Goal: Task Accomplishment & Management: Use online tool/utility

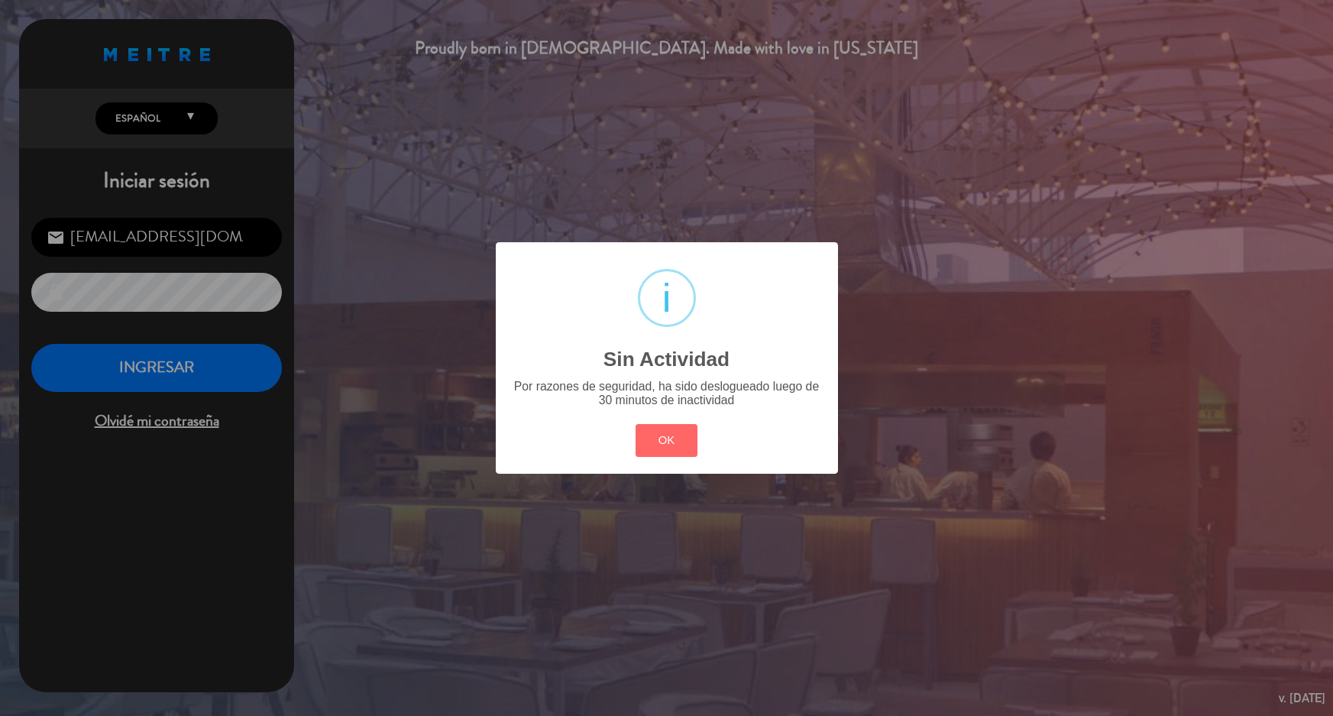
click at [672, 436] on button "OK" at bounding box center [667, 440] width 62 height 33
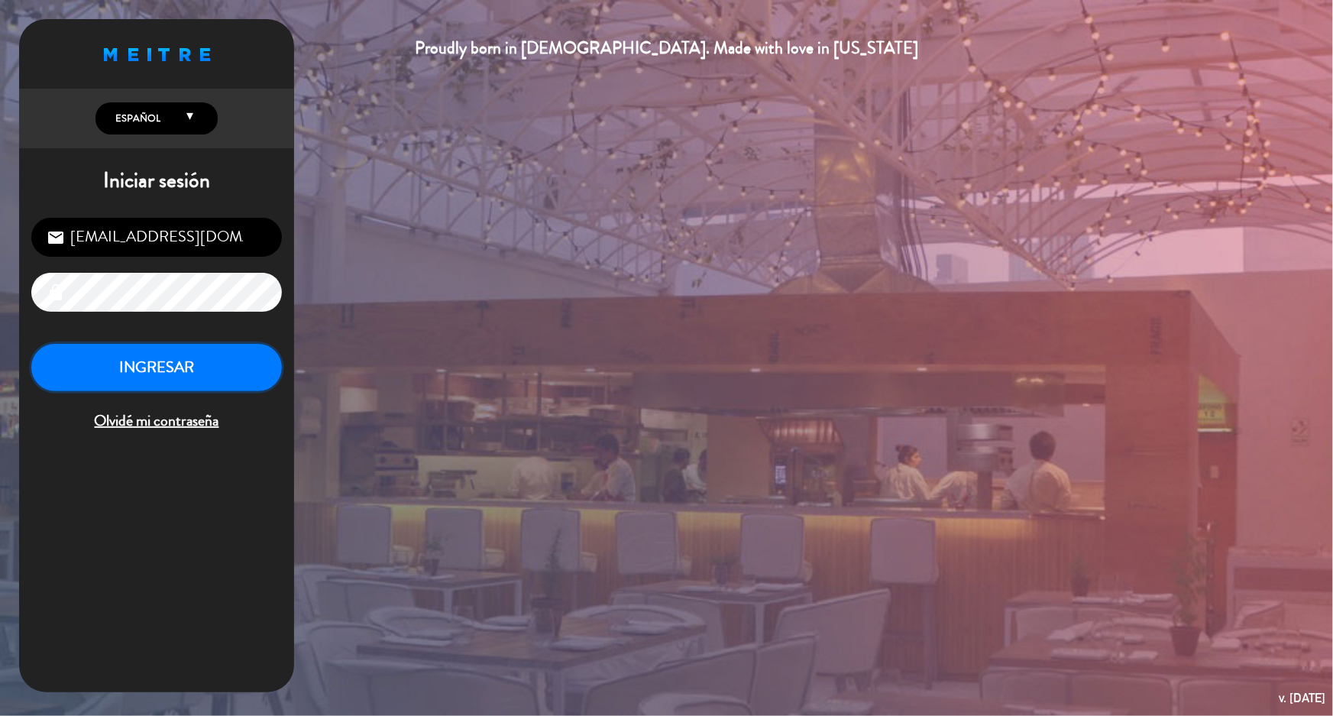
click at [220, 363] on button "INGRESAR" at bounding box center [156, 368] width 251 height 48
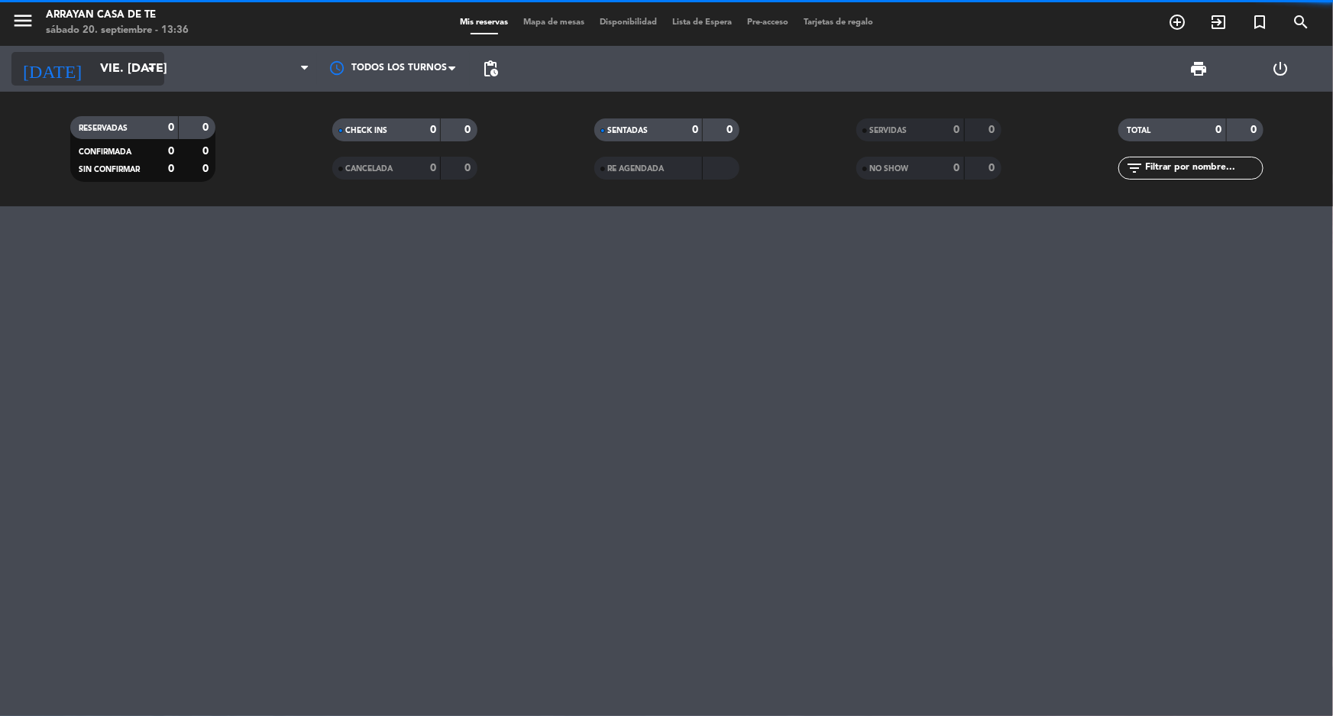
click at [99, 63] on input "vie. [DATE]" at bounding box center [172, 69] width 161 height 30
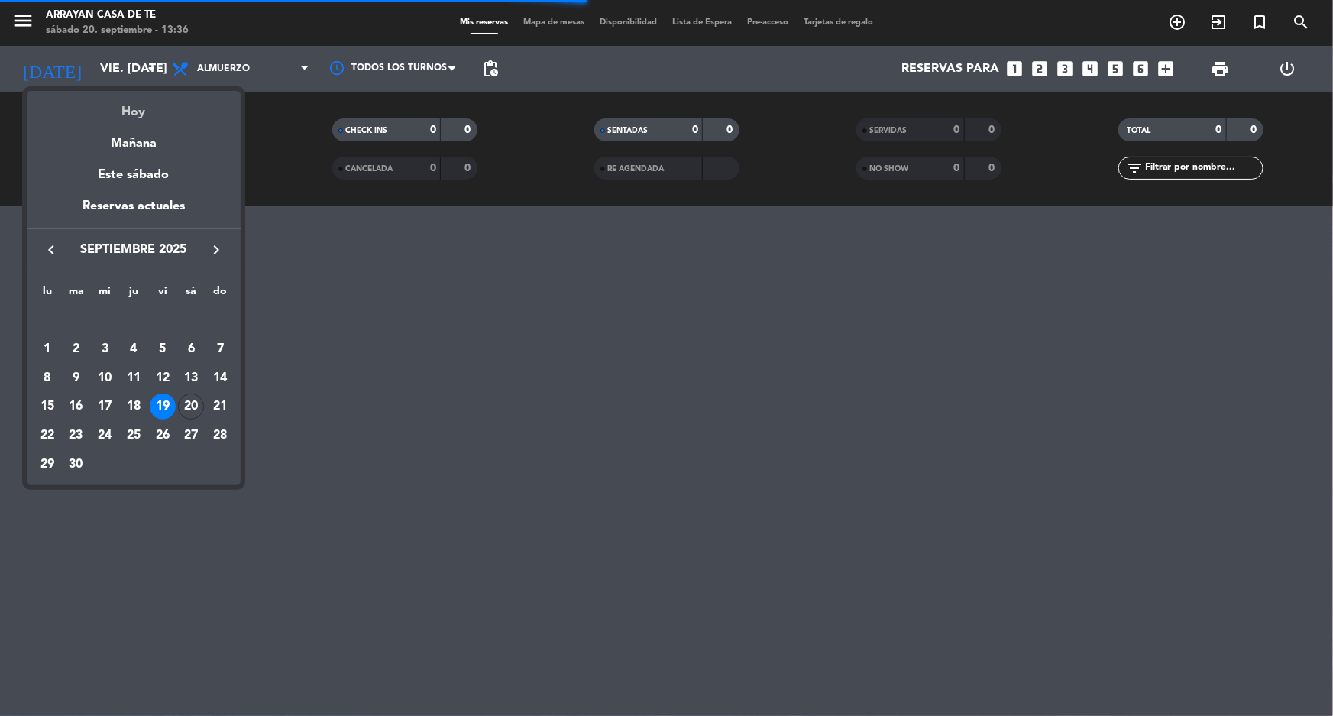
click at [153, 107] on div "Hoy" at bounding box center [134, 106] width 214 height 31
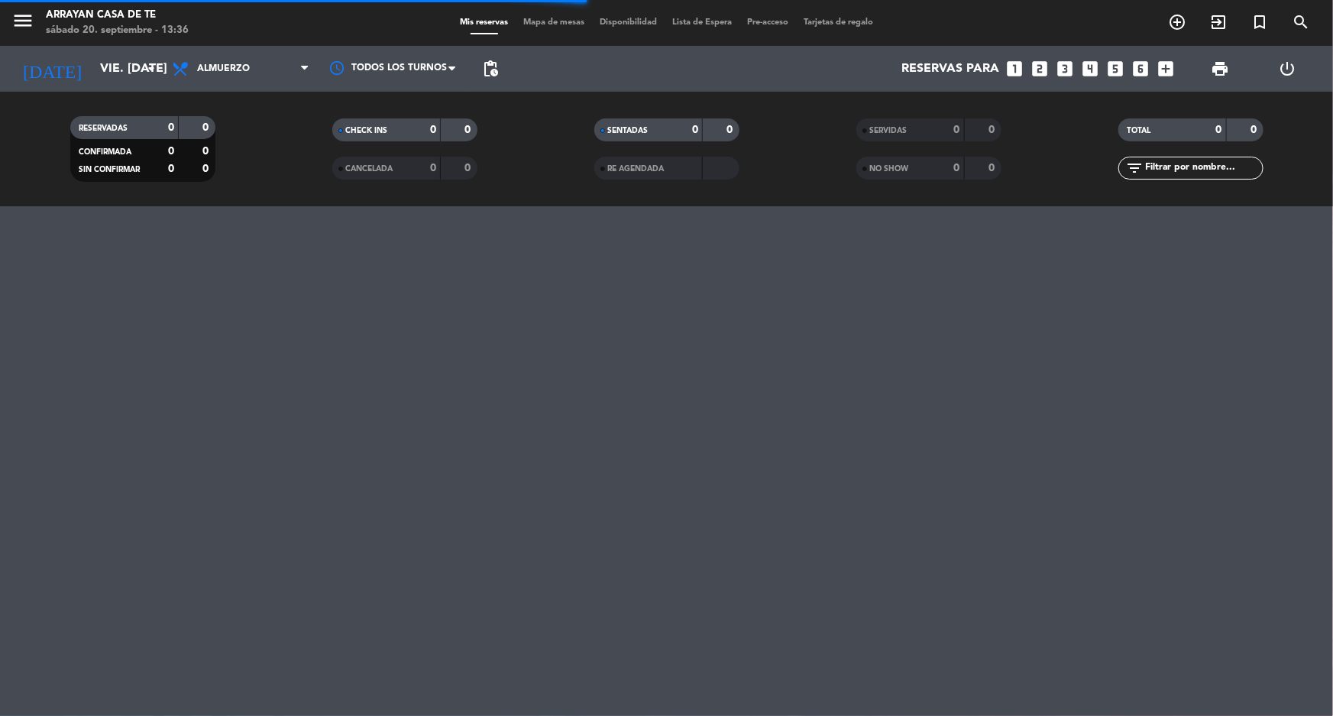
type input "sáb. [DATE]"
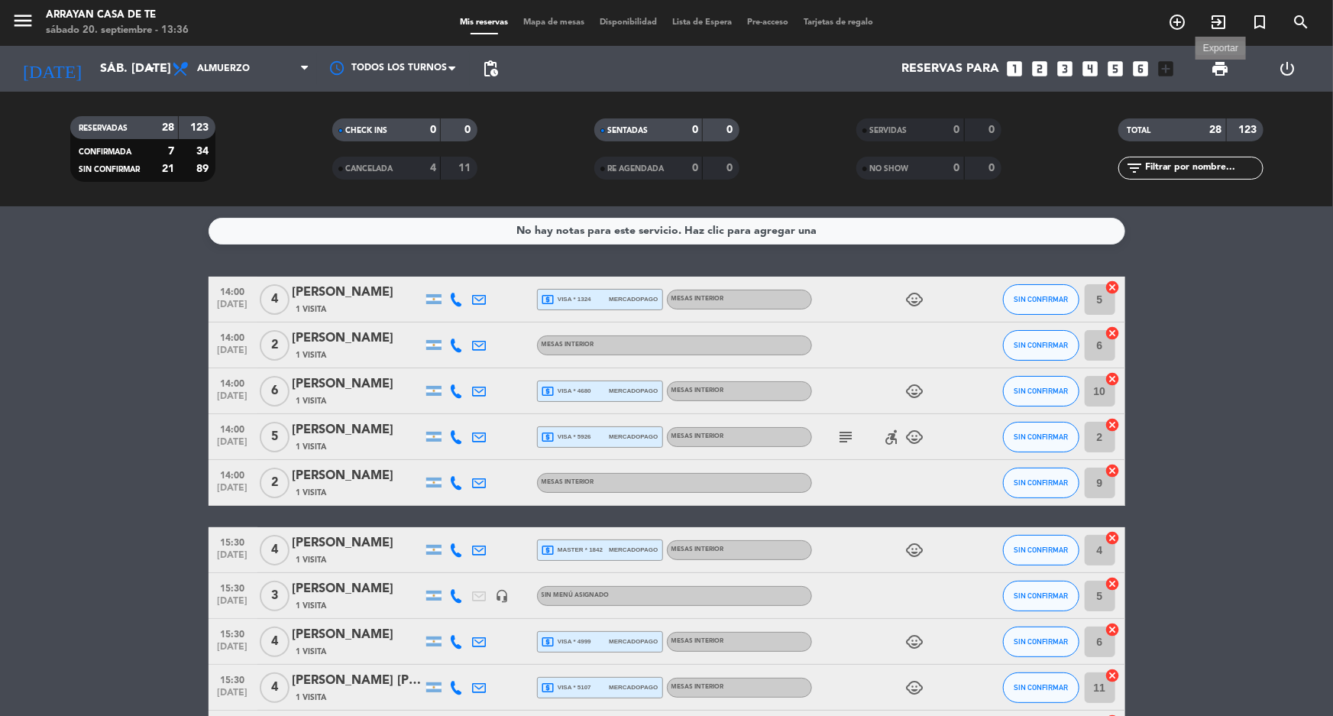
click at [1212, 67] on span "print" at bounding box center [1220, 69] width 18 height 18
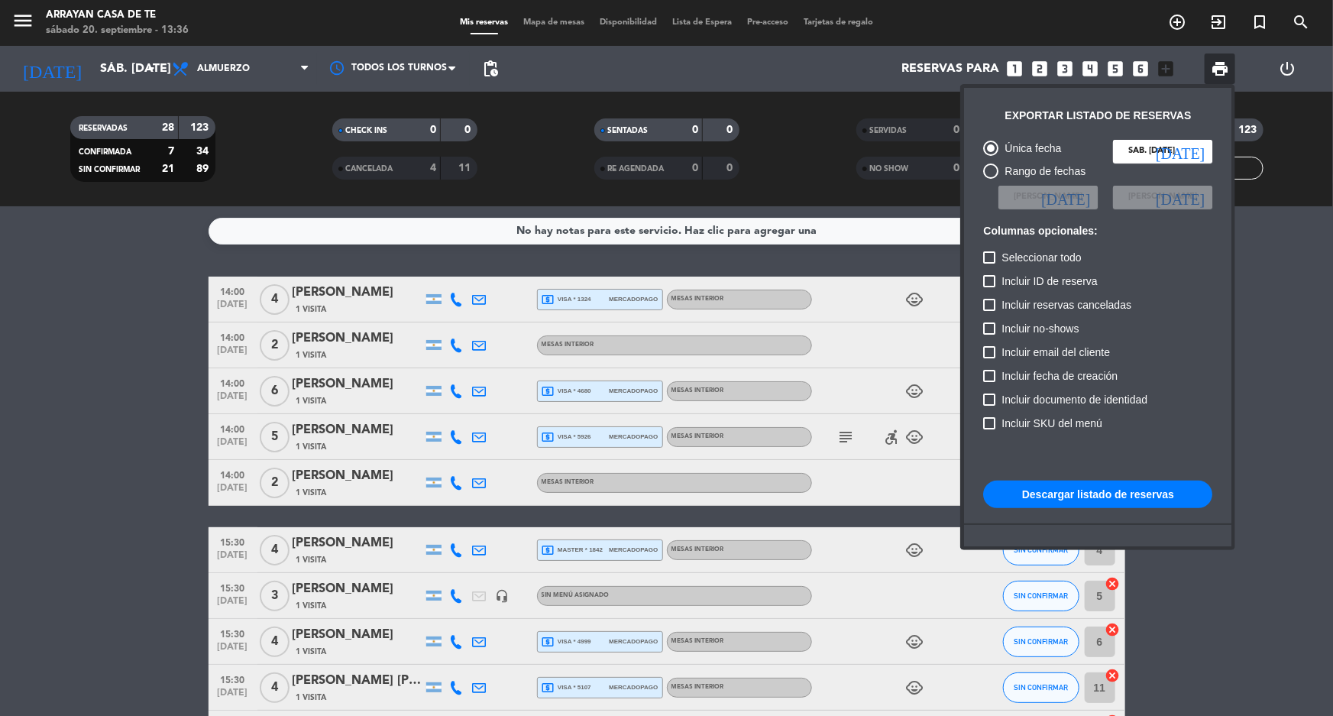
click at [1077, 497] on button "Descargar listado de reservas" at bounding box center [1097, 495] width 229 height 28
click at [53, 426] on div at bounding box center [666, 358] width 1333 height 716
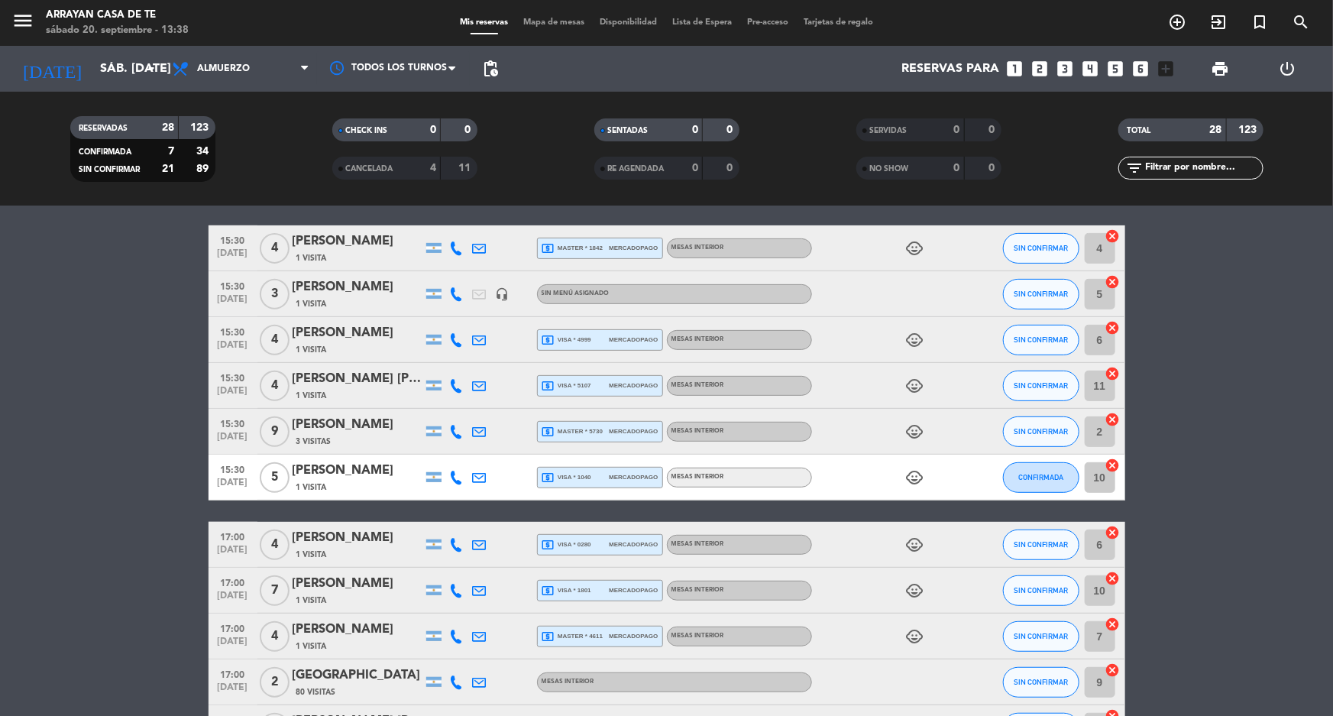
scroll to position [277, 0]
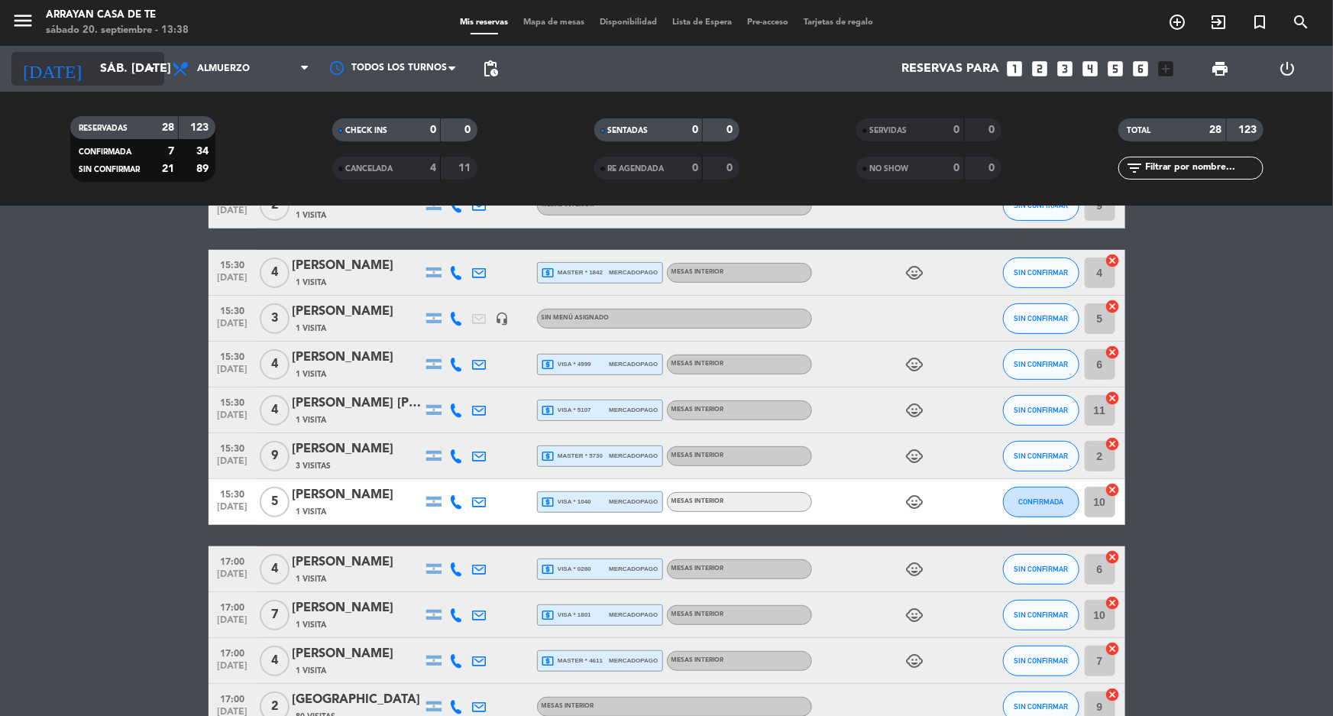
click at [92, 76] on input "sáb. [DATE]" at bounding box center [172, 69] width 161 height 30
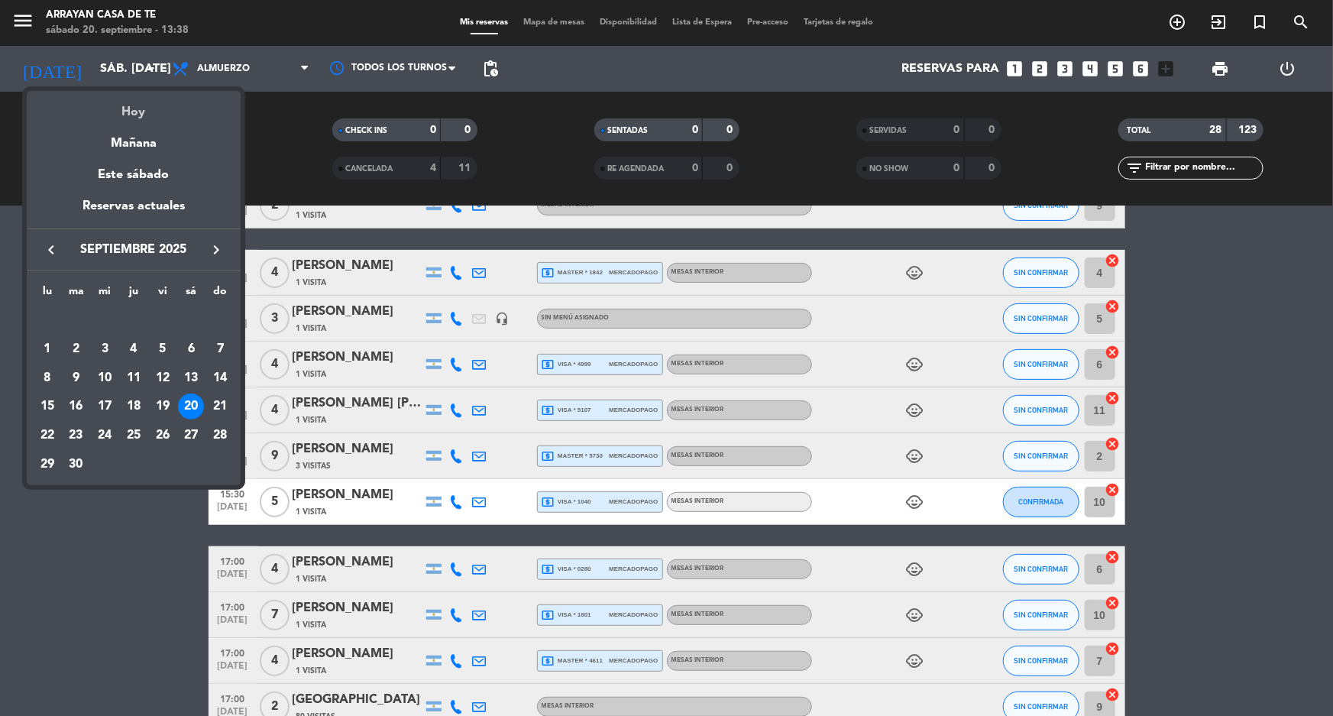
click at [138, 116] on div "Hoy" at bounding box center [134, 106] width 214 height 31
